Goal: Communication & Community: Answer question/provide support

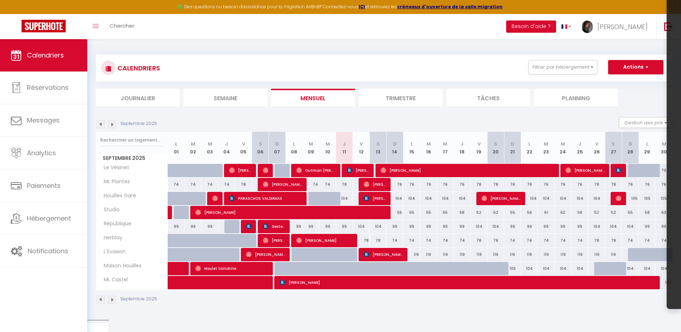
click at [361, 229] on div "104" at bounding box center [361, 226] width 17 height 13
type input "104"
type input "Ven 12 Septembre 2025"
type input "[DATE]"
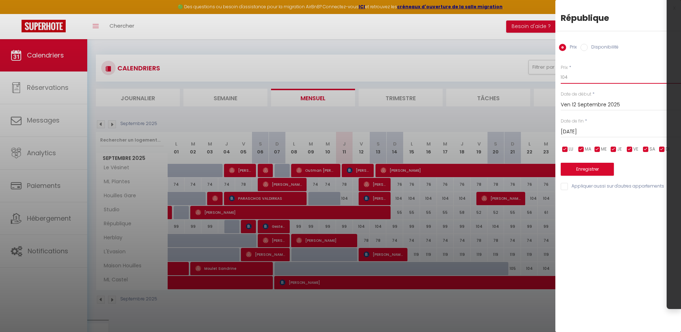
drag, startPoint x: 566, startPoint y: 79, endPoint x: 575, endPoint y: 80, distance: 9.3
click at [575, 80] on input "104" at bounding box center [621, 77] width 120 height 13
type input "102"
click at [567, 149] on input "checkbox" at bounding box center [565, 149] width 7 height 7
checkbox input "false"
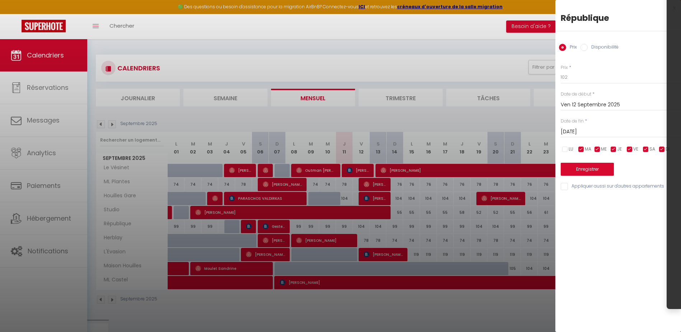
click at [584, 148] on input "checkbox" at bounding box center [581, 149] width 7 height 7
checkbox input "false"
click at [594, 148] on input "checkbox" at bounding box center [597, 149] width 7 height 7
checkbox input "false"
click at [612, 151] on input "checkbox" at bounding box center [613, 149] width 7 height 7
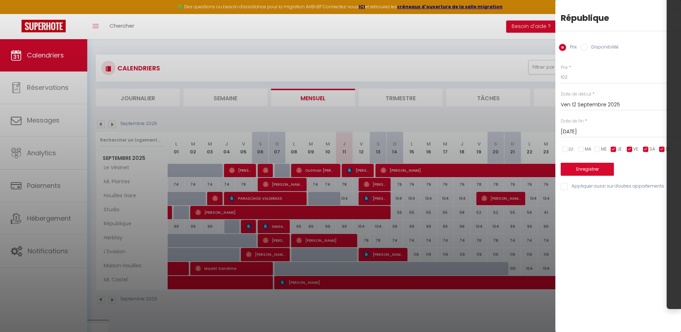
checkbox input "false"
click at [662, 148] on input "checkbox" at bounding box center [662, 149] width 7 height 7
checkbox input "false"
click at [605, 133] on input "[DATE]" at bounding box center [621, 131] width 120 height 9
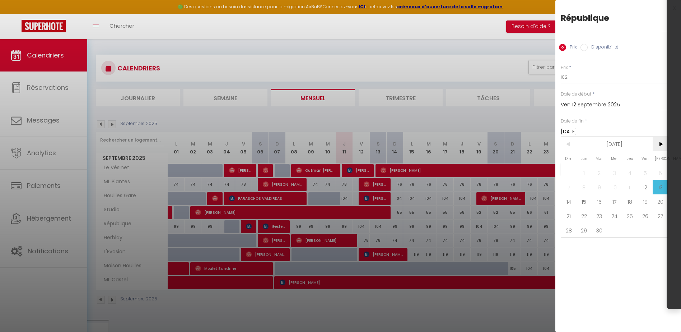
click at [660, 142] on span ">" at bounding box center [660, 144] width 15 height 14
click at [613, 173] on span "1" at bounding box center [614, 173] width 15 height 14
type input "Mer 01 Octobre 2025"
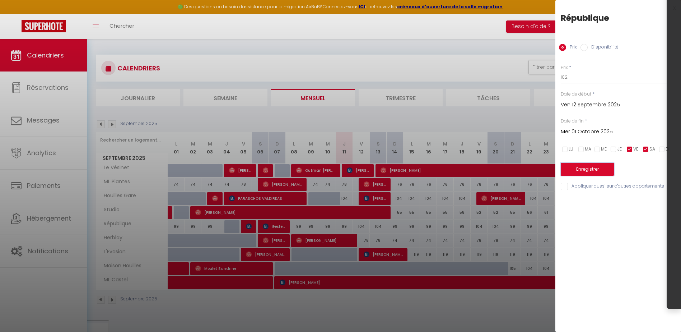
click at [599, 170] on button "Enregistrer" at bounding box center [587, 169] width 53 height 13
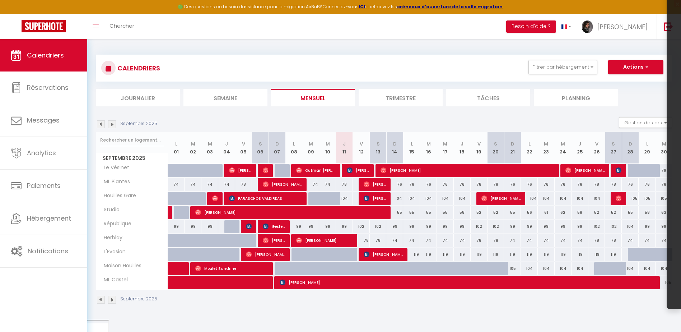
click at [631, 226] on div "104" at bounding box center [630, 226] width 17 height 13
type input "104"
type input "Dim 28 Septembre 2025"
type input "Lun 29 Septembre 2025"
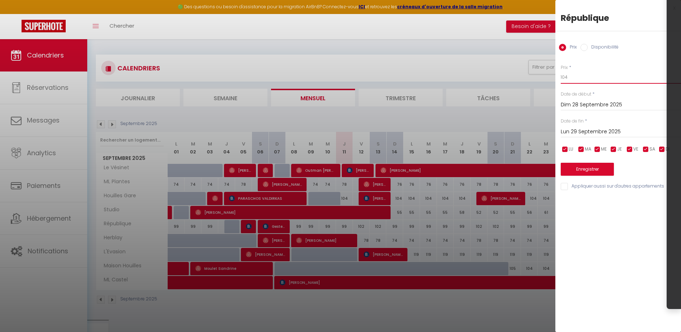
drag, startPoint x: 572, startPoint y: 78, endPoint x: 268, endPoint y: 79, distance: 303.9
click at [268, 79] on body "🟢 Des questions ou besoin d'assistance pour la migration AirBnB? Connectez-vous…" at bounding box center [340, 208] width 681 height 338
type input "99"
click at [609, 168] on button "Enregistrer" at bounding box center [587, 169] width 53 height 13
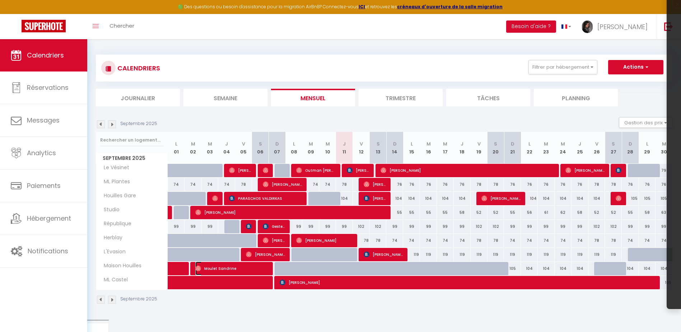
click at [246, 267] on span "Moulet Sandrine" at bounding box center [231, 269] width 73 height 14
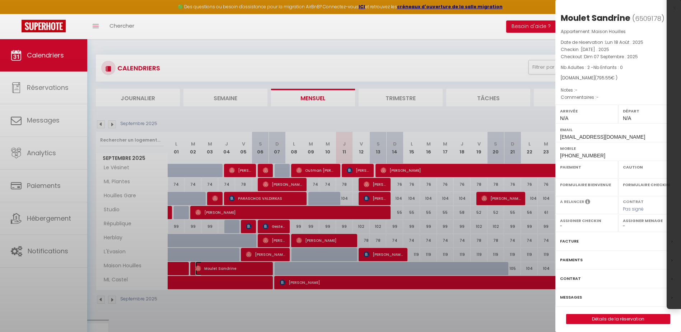
select select "OK"
select select "0"
select select "1"
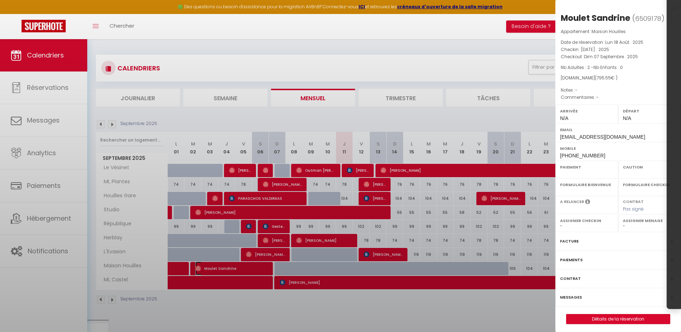
select select
select select "36446"
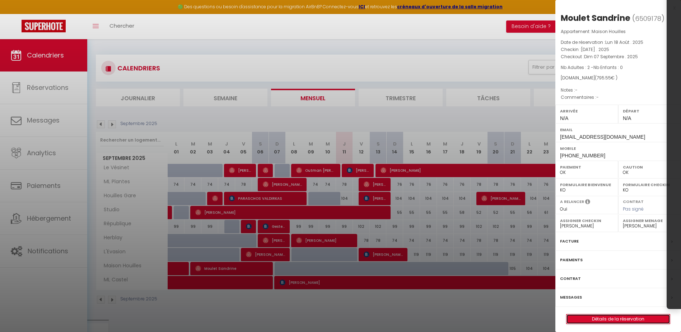
click at [615, 320] on link "Détails de la réservation" at bounding box center [618, 318] width 103 height 9
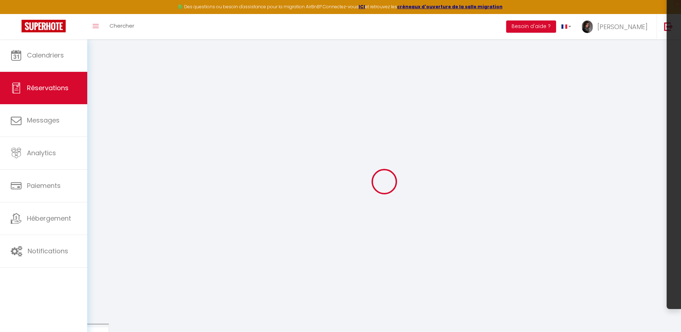
type input "Moulet"
type input "Sandrine"
type input "[EMAIL_ADDRESS][DOMAIN_NAME]"
type input "[PHONE_NUMBER]"
select select
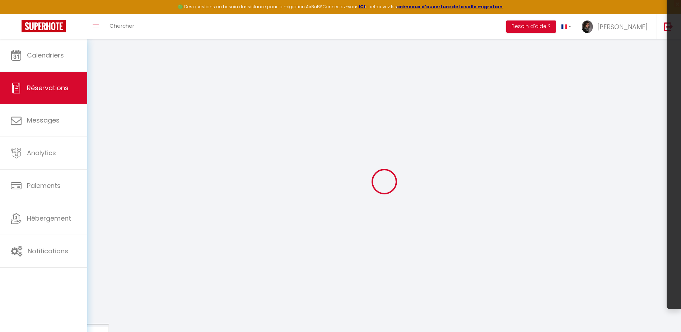
type input "131.58"
select select "67160"
select select "1"
select select
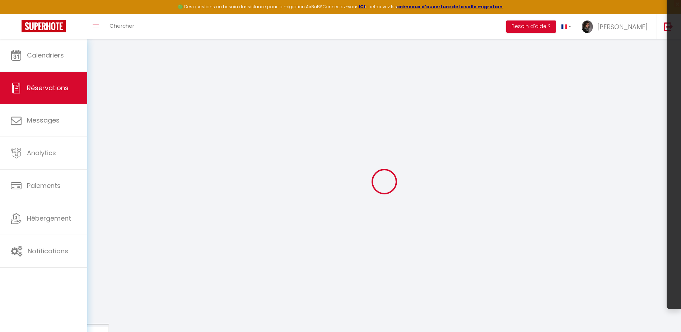
type input "2"
select select "12"
select select
type input "662"
checkbox input "false"
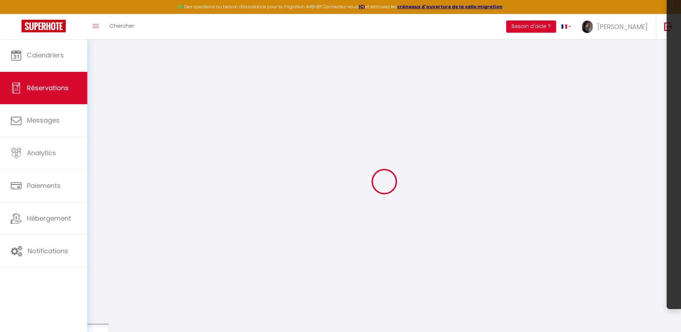
type input "0"
select select "1"
type input "69"
type input "0"
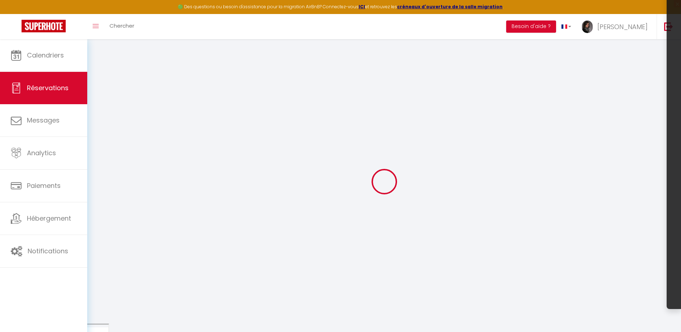
select select
select select "15"
checkbox input "false"
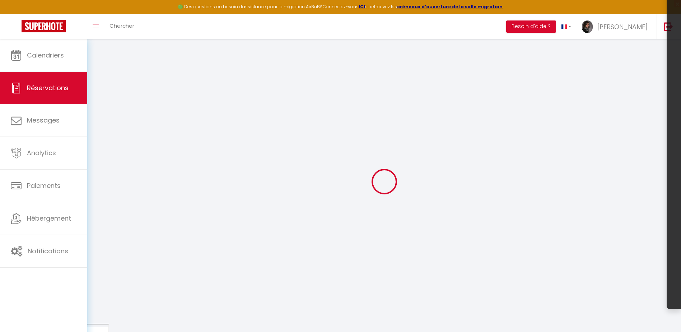
select select
checkbox input "false"
select select
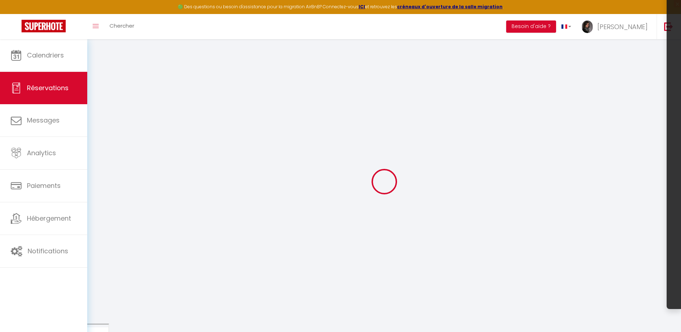
select select
checkbox input "false"
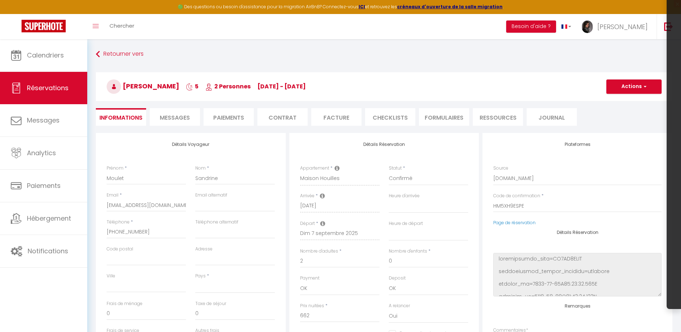
select select
type input "69"
type input "64.55"
select select
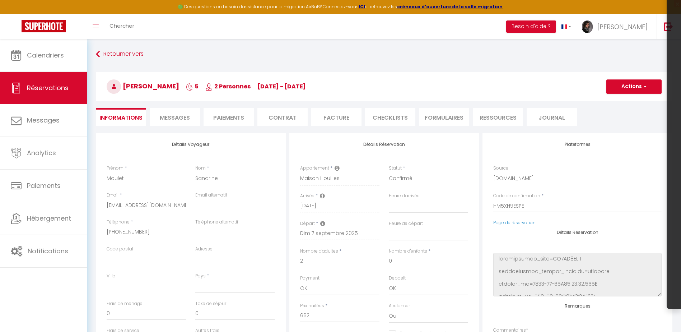
checkbox input "false"
select select
checkbox input "false"
select select
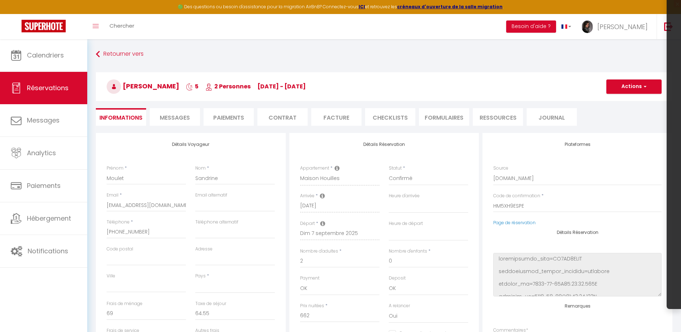
select select
checkbox input "false"
click at [385, 115] on li "CHECKLISTS" at bounding box center [390, 117] width 50 height 18
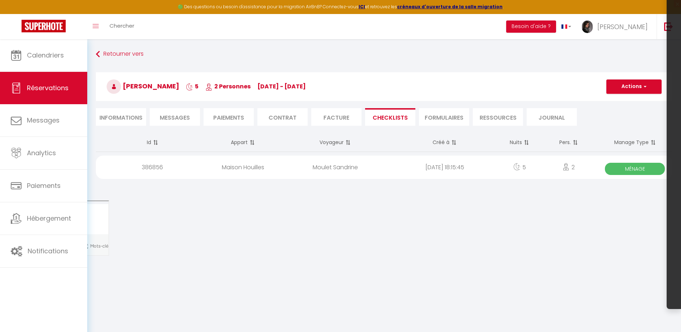
click at [649, 165] on span "Ménage" at bounding box center [635, 169] width 60 height 12
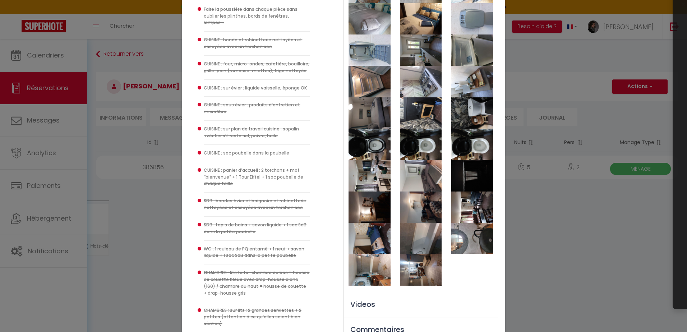
scroll to position [180, 0]
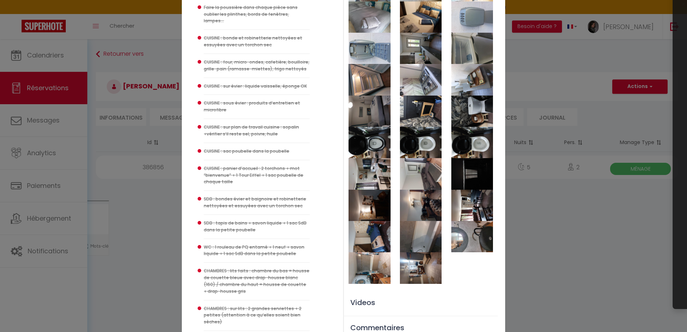
click at [378, 239] on img at bounding box center [369, 236] width 42 height 31
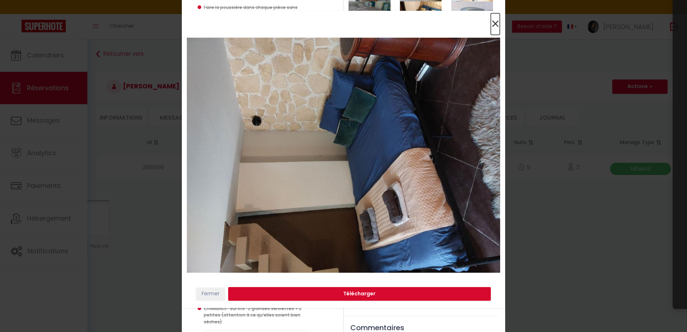
click at [498, 20] on span "×" at bounding box center [495, 24] width 9 height 22
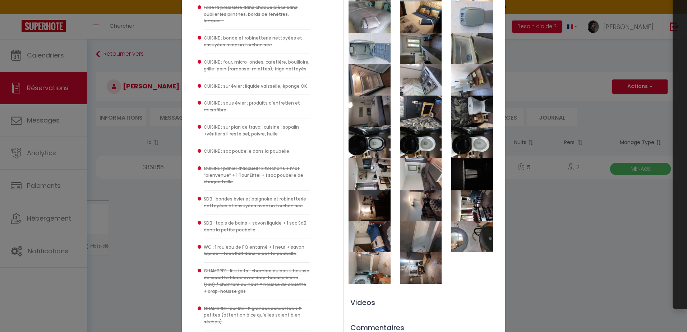
click at [467, 246] on img at bounding box center [472, 236] width 42 height 31
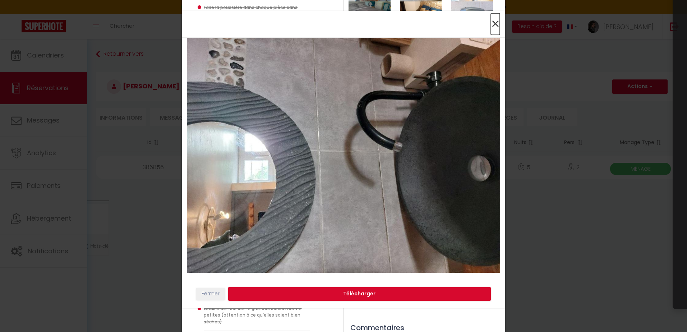
click at [495, 19] on span "×" at bounding box center [495, 24] width 9 height 22
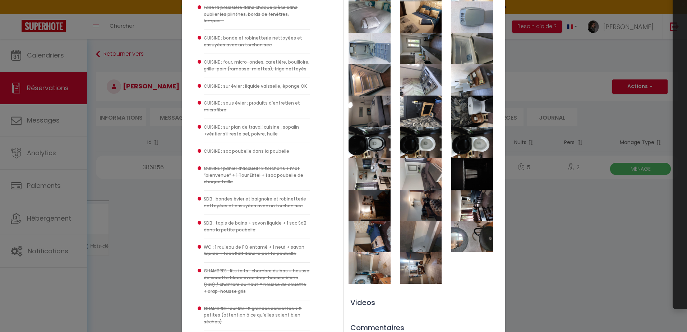
click at [370, 208] on img at bounding box center [369, 205] width 42 height 31
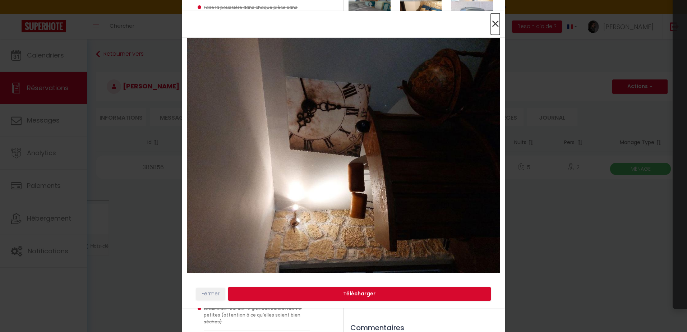
click at [497, 22] on span "×" at bounding box center [495, 24] width 9 height 22
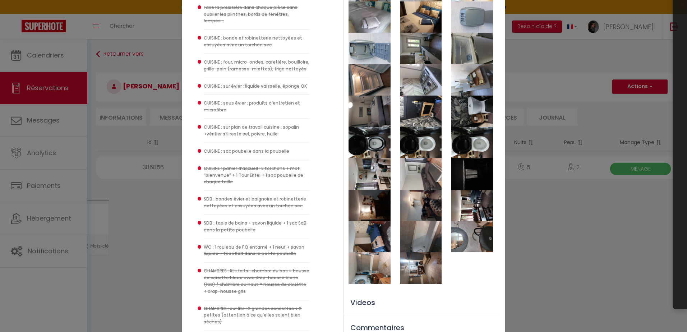
click at [370, 209] on img at bounding box center [369, 205] width 42 height 31
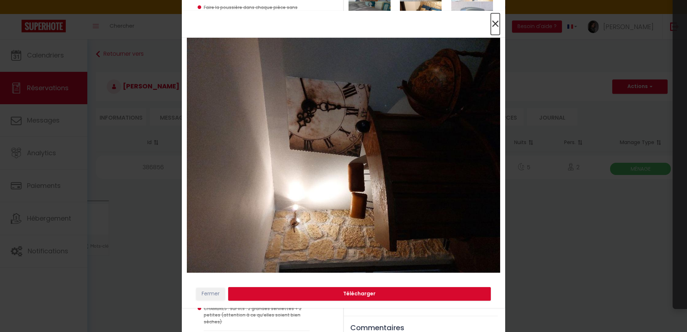
click at [496, 26] on span "×" at bounding box center [495, 24] width 9 height 22
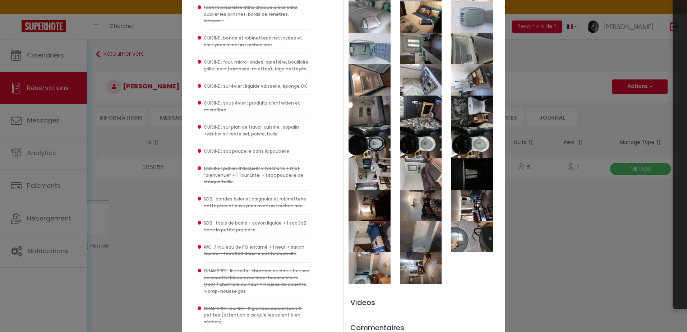
click at [367, 194] on img at bounding box center [369, 205] width 42 height 31
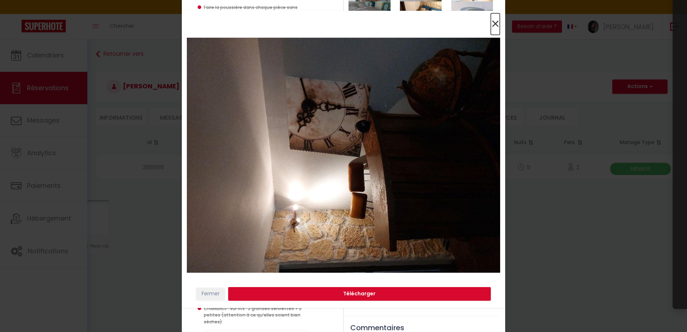
click at [491, 24] on span "×" at bounding box center [495, 24] width 9 height 22
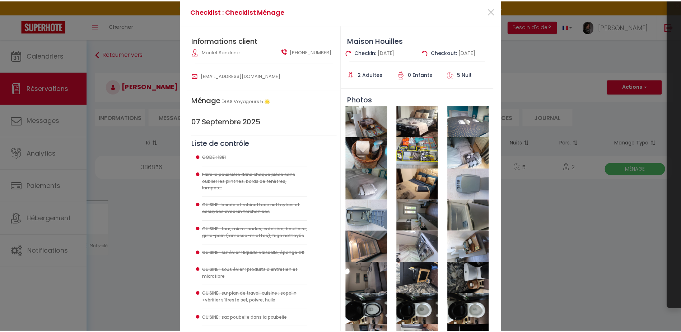
scroll to position [0, 0]
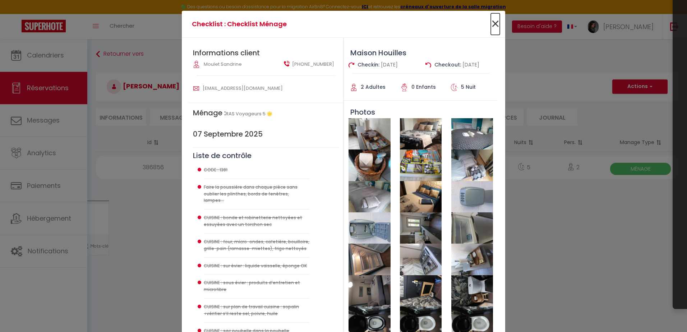
click at [492, 21] on span "×" at bounding box center [495, 24] width 9 height 22
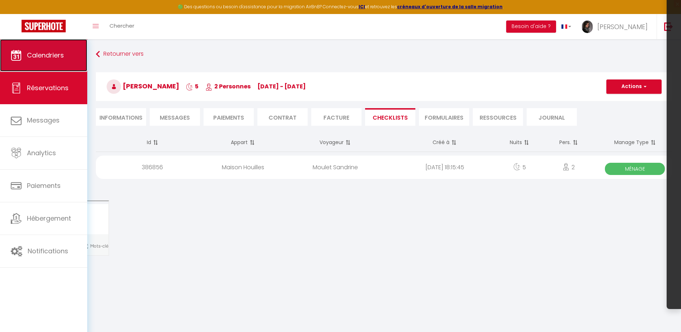
click at [27, 54] on span "Calendriers" at bounding box center [45, 55] width 37 height 9
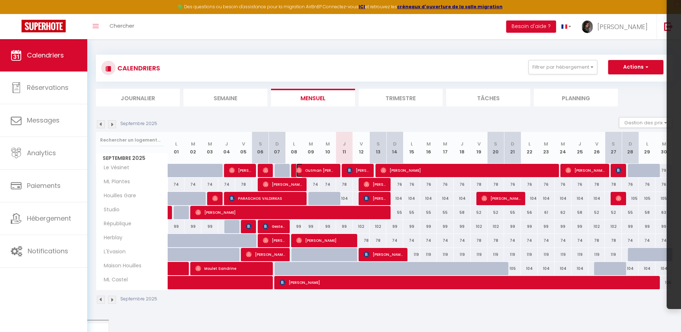
click at [329, 170] on span "Outman [PERSON_NAME]" at bounding box center [316, 170] width 40 height 14
select select "OK"
select select "0"
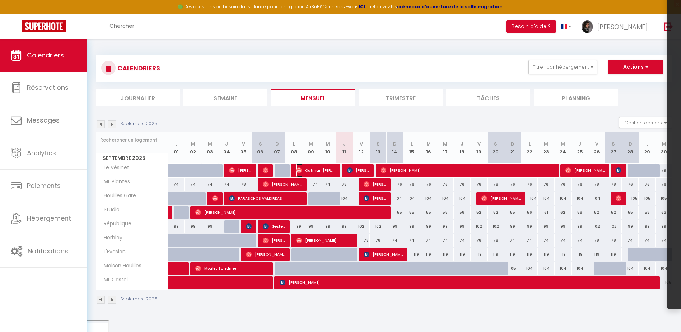
select select "1"
select select
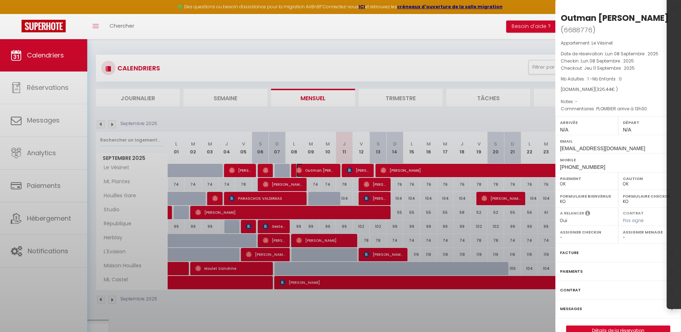
select select "36446"
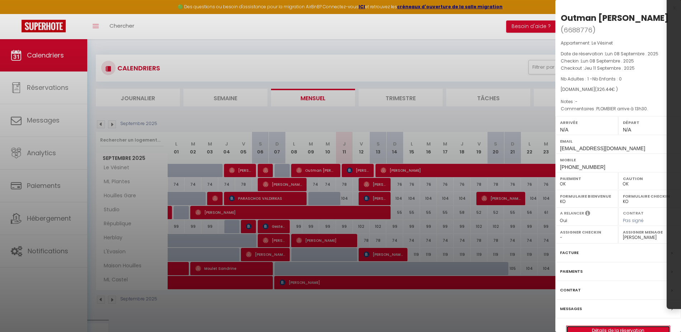
click at [602, 331] on link "Détails de la réservation" at bounding box center [618, 330] width 103 height 9
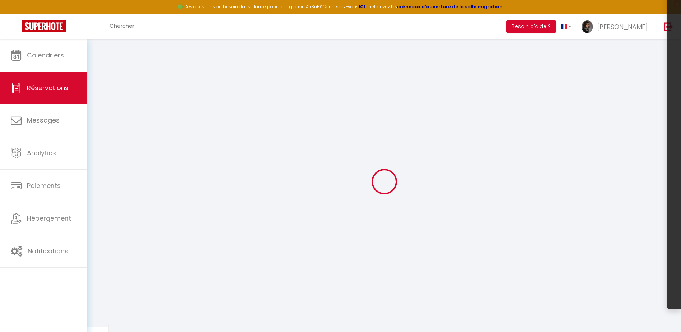
select select
checkbox input "false"
select select
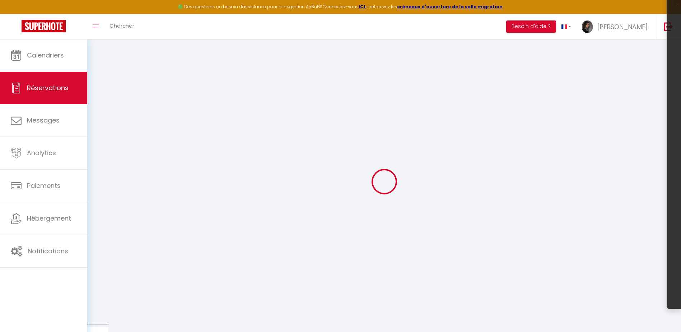
select select
checkbox input "false"
select select
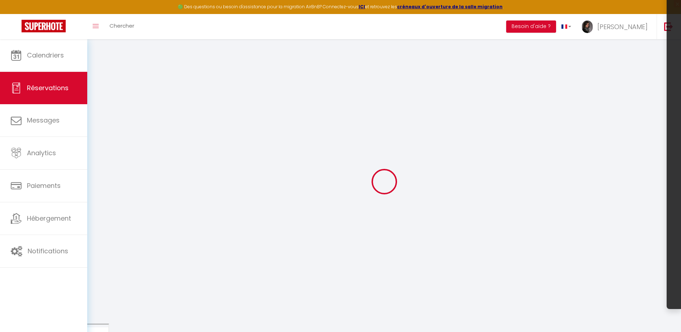
select select
checkbox input "false"
type textarea "PLOMBIER arrive à 13h30."
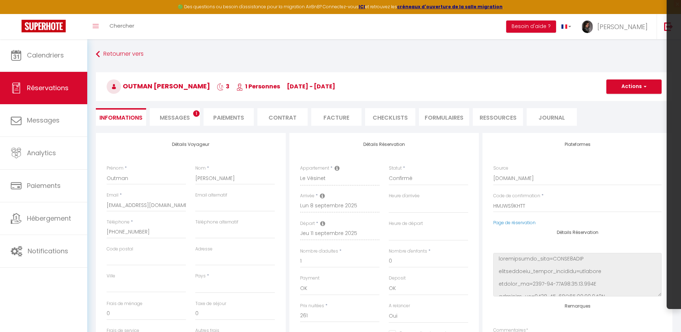
select select
type input "40"
type input "25.44"
select select
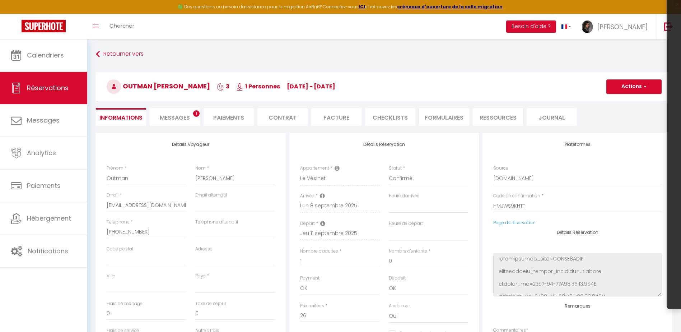
checkbox input "false"
select select
checkbox input "false"
select select
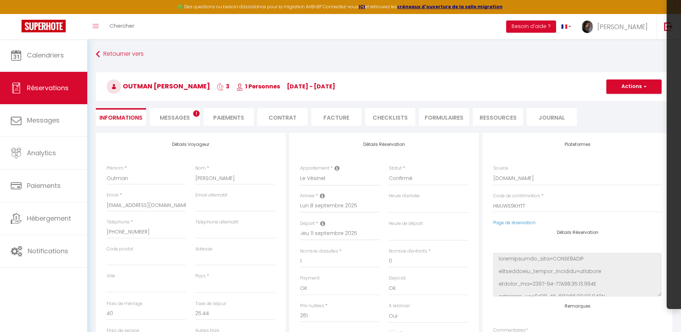
click at [166, 114] on span "Messages" at bounding box center [175, 118] width 30 height 8
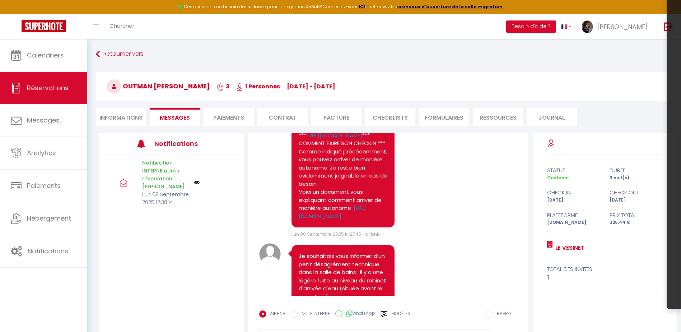
scroll to position [575, 0]
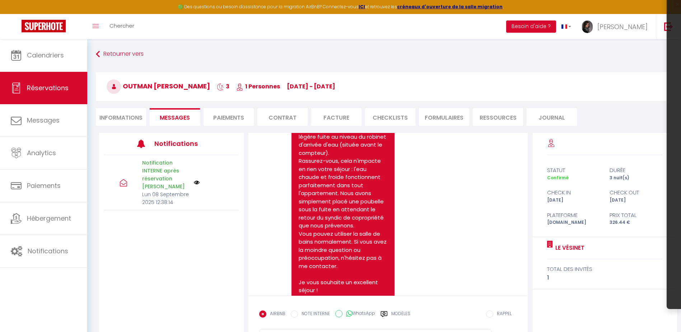
drag, startPoint x: 300, startPoint y: 177, endPoint x: 337, endPoint y: 186, distance: 38.1
click at [337, 186] on pre "Je souhaitais vous informer d'un petit désagrément technique dans la salle de b…" at bounding box center [343, 209] width 89 height 202
drag, startPoint x: 337, startPoint y: 186, endPoint x: 312, endPoint y: 184, distance: 25.2
click at [327, 188] on pre "Je souhaitais vous informer d'un petit désagrément technique dans la salle de b…" at bounding box center [343, 209] width 89 height 202
click at [301, 175] on pre "Je souhaitais vous informer d'un petit désagrément technique dans la salle de b…" at bounding box center [343, 209] width 89 height 202
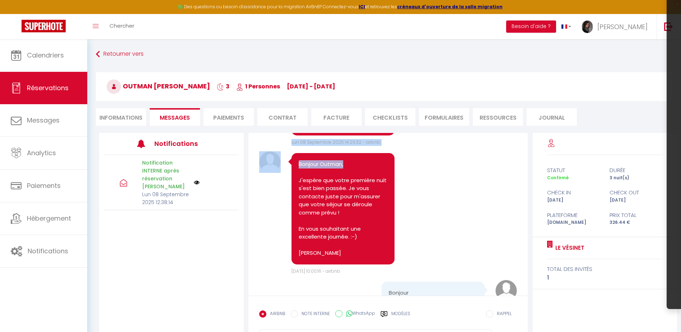
scroll to position [790, 0]
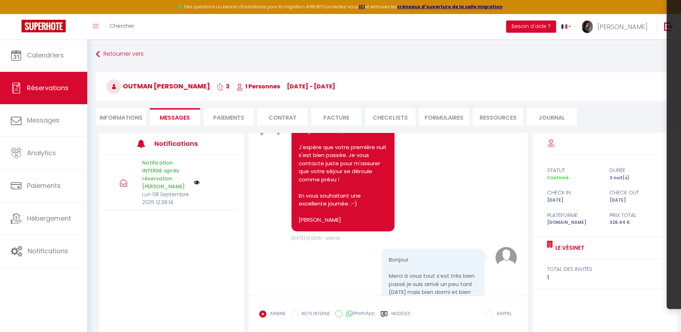
drag, startPoint x: 299, startPoint y: 176, endPoint x: 325, endPoint y: 167, distance: 27.4
copy pre "Je souhaitais vous informer d'un petit désagrément technique dans la salle de b…"
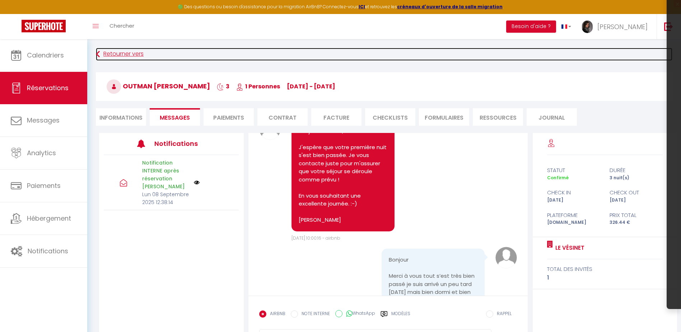
drag, startPoint x: 104, startPoint y: 51, endPoint x: 115, endPoint y: 51, distance: 11.1
click at [104, 51] on link "Retourner vers" at bounding box center [384, 54] width 577 height 13
select select
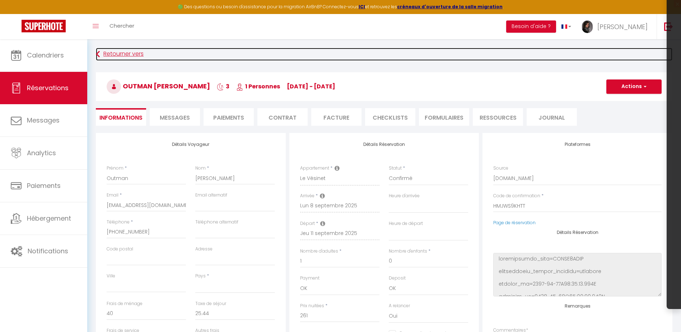
click at [133, 51] on link "Retourner vers" at bounding box center [384, 54] width 577 height 13
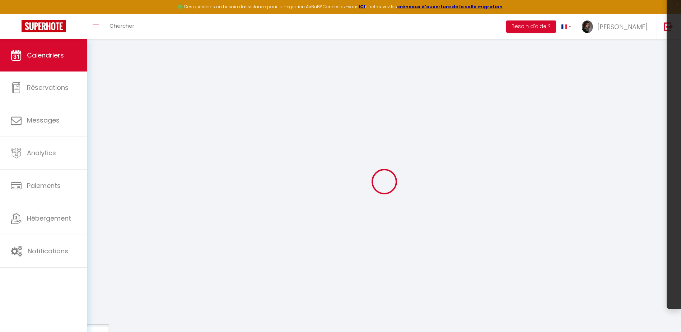
select select
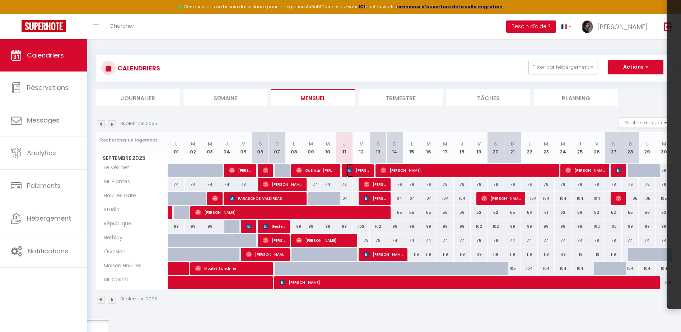
click at [359, 168] on span "[PERSON_NAME]" at bounding box center [358, 170] width 23 height 14
select select "OK"
select select "0"
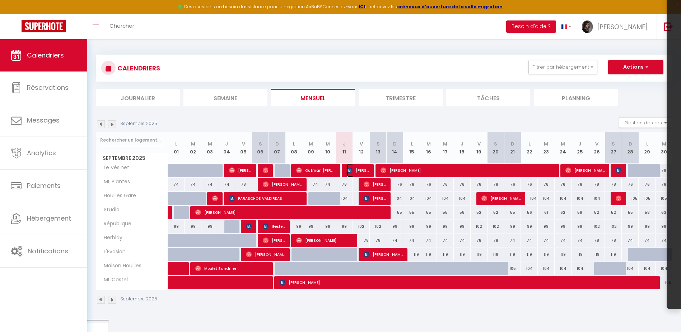
select select "1"
select select
select select "36446"
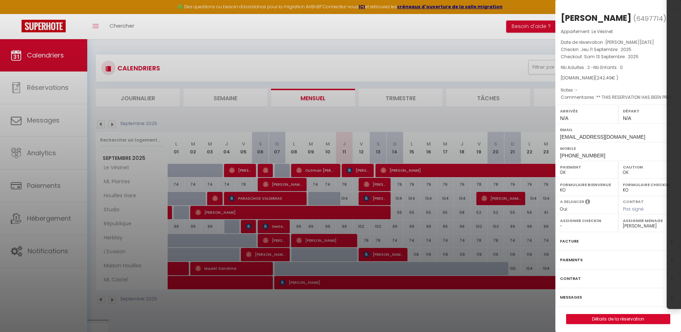
click at [574, 299] on label "Messages" at bounding box center [571, 297] width 22 height 8
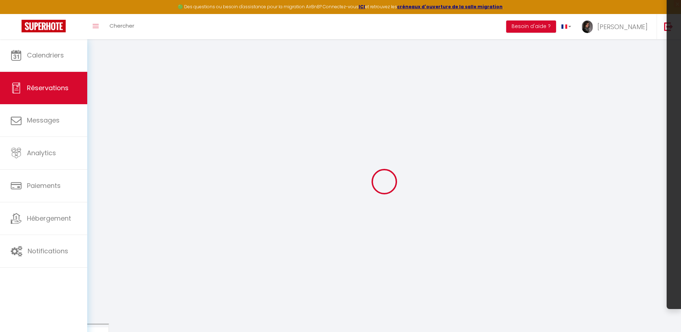
select select
checkbox input "false"
select select
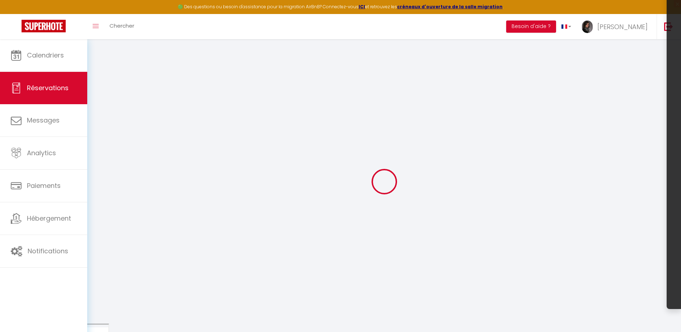
checkbox input "false"
type textarea "** THIS RESERVATION HAS BEEN PRE-PAID ** Approximate time of arrival: between 1…"
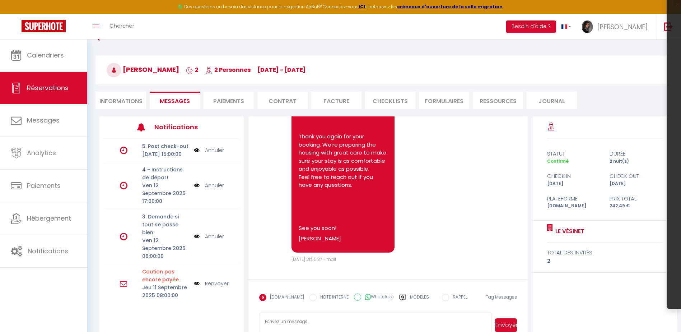
scroll to position [39, 0]
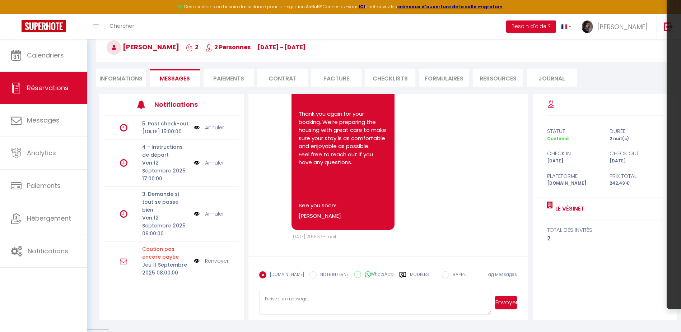
click at [300, 304] on textarea at bounding box center [375, 302] width 232 height 25
paste textarea "Je souhaitais vous informer d'un petit désagrément technique dans la salle de b…"
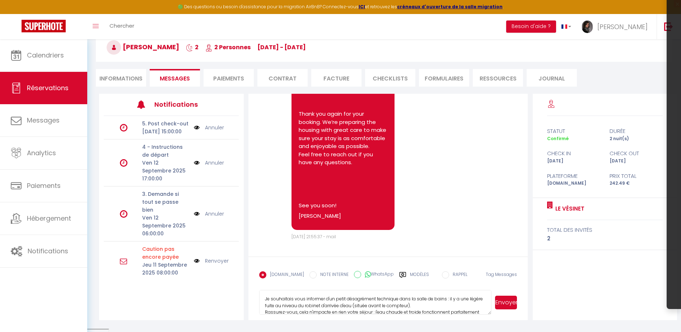
click at [432, 304] on textarea "Je souhaitais vous informer d'un petit désagrément technique dans la salle de b…" at bounding box center [375, 302] width 232 height 25
click at [431, 304] on textarea "Je souhaitais vous informer d'un petit désagrément technique dans la salle de b…" at bounding box center [375, 302] width 232 height 25
drag, startPoint x: 433, startPoint y: 304, endPoint x: 459, endPoint y: 305, distance: 27.0
click at [459, 305] on textarea "Je souhaitais vous informer d'un petit désagrément technique dans la salle de b…" at bounding box center [375, 302] width 232 height 25
click at [458, 297] on textarea "Je souhaitais vous informer d'un petit désagrément technique dans la salle de b…" at bounding box center [375, 302] width 232 height 25
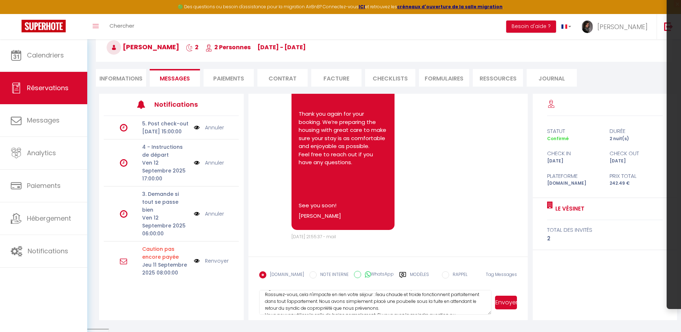
scroll to position [30, 0]
drag, startPoint x: 450, startPoint y: 304, endPoint x: 485, endPoint y: 309, distance: 35.3
click at [485, 309] on textarea "Je souhaitais vous informer d'un petit désagrément technique dans la salle de b…" at bounding box center [375, 302] width 232 height 25
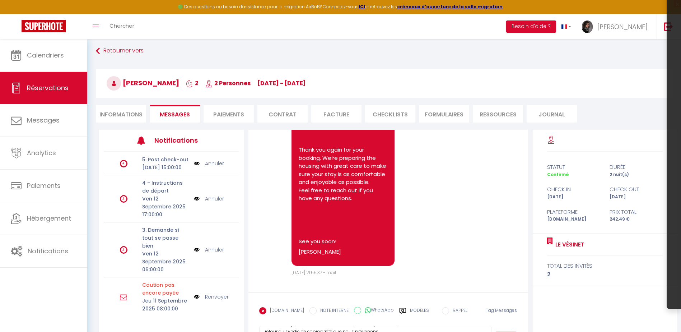
scroll to position [39, 0]
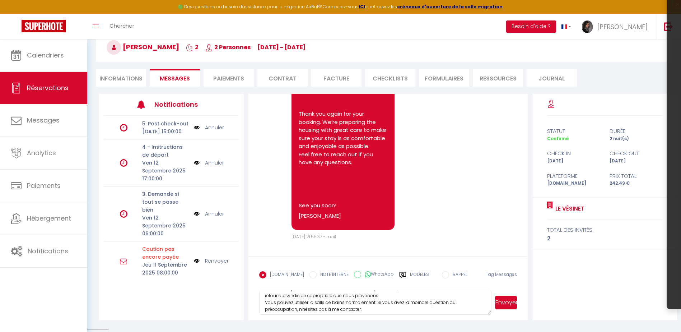
click at [446, 296] on textarea "Je souhaitais vous informer d'un petit désagrément technique dans la salle de b…" at bounding box center [375, 302] width 232 height 25
drag, startPoint x: 266, startPoint y: 300, endPoint x: 317, endPoint y: 306, distance: 51.4
click at [317, 306] on textarea "Je souhaitais vous informer d'un petit désagrément technique dans la salle de b…" at bounding box center [375, 302] width 232 height 25
click at [295, 298] on textarea "Je souhaitais vous informer d'un petit désagrément technique dans la salle de b…" at bounding box center [375, 302] width 232 height 25
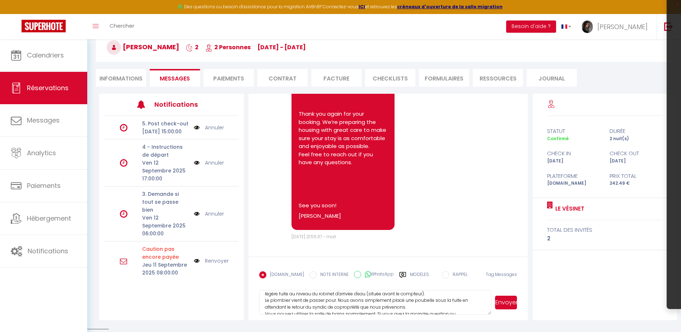
click at [333, 299] on textarea "Je souhaitais vous informer d'un petit désagrément technique dans la salle de b…" at bounding box center [375, 302] width 232 height 25
click at [353, 306] on textarea "Je souhaitais vous informer d'un petit désagrément technique dans la salle de b…" at bounding box center [375, 302] width 232 height 25
drag, startPoint x: 334, startPoint y: 299, endPoint x: 399, endPoint y: 301, distance: 64.7
click at [399, 301] on textarea "Je souhaitais vous informer d'un petit désagrément technique dans la salle de b…" at bounding box center [375, 302] width 232 height 25
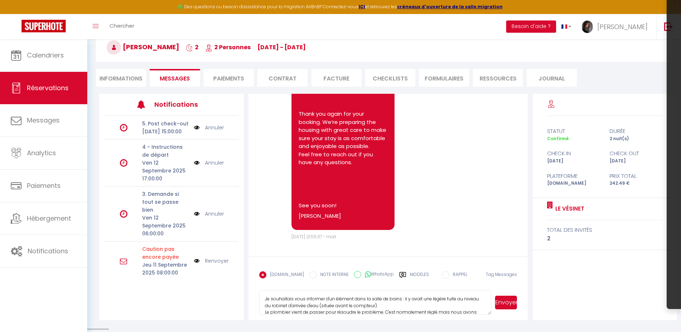
click at [388, 304] on textarea "Je souhaitais vous informer d'un élément dans la salle de bains : il y avait un…" at bounding box center [375, 302] width 232 height 25
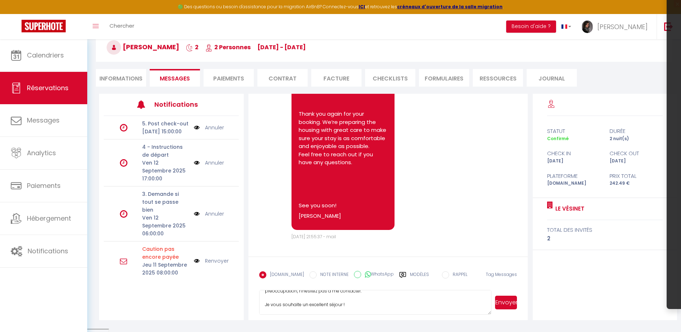
scroll to position [48, 0]
type textarea "Je souhaitais vous informer d'un élément dans la salle de bains : il y avait un…"
click at [503, 304] on button "Envoyer" at bounding box center [506, 303] width 22 height 14
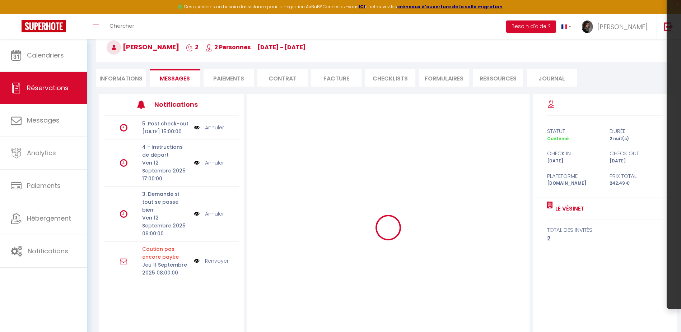
scroll to position [0, 0]
